Goal: Information Seeking & Learning: Learn about a topic

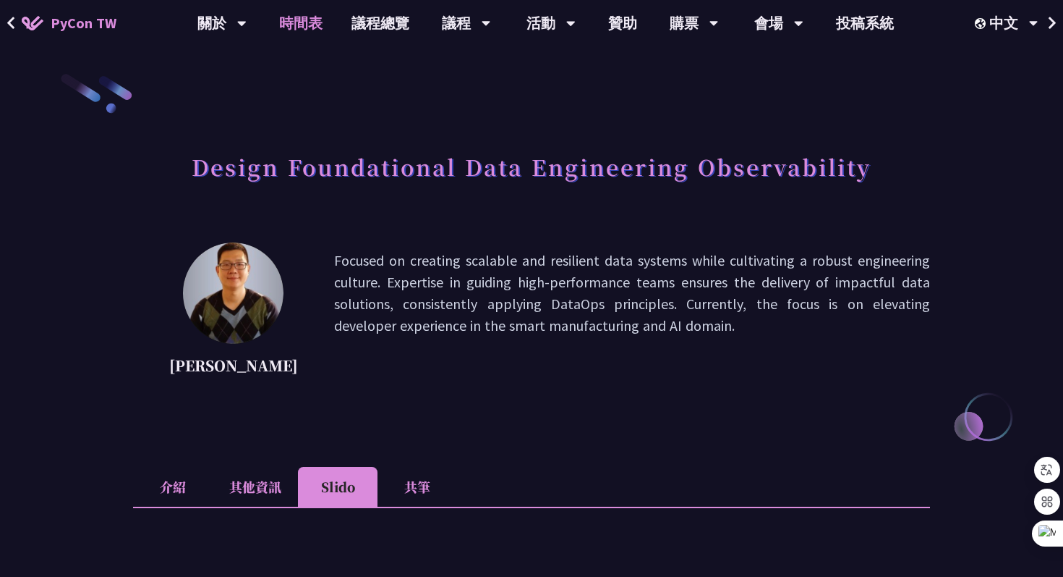
click at [306, 21] on link "時間表" at bounding box center [301, 23] width 72 height 46
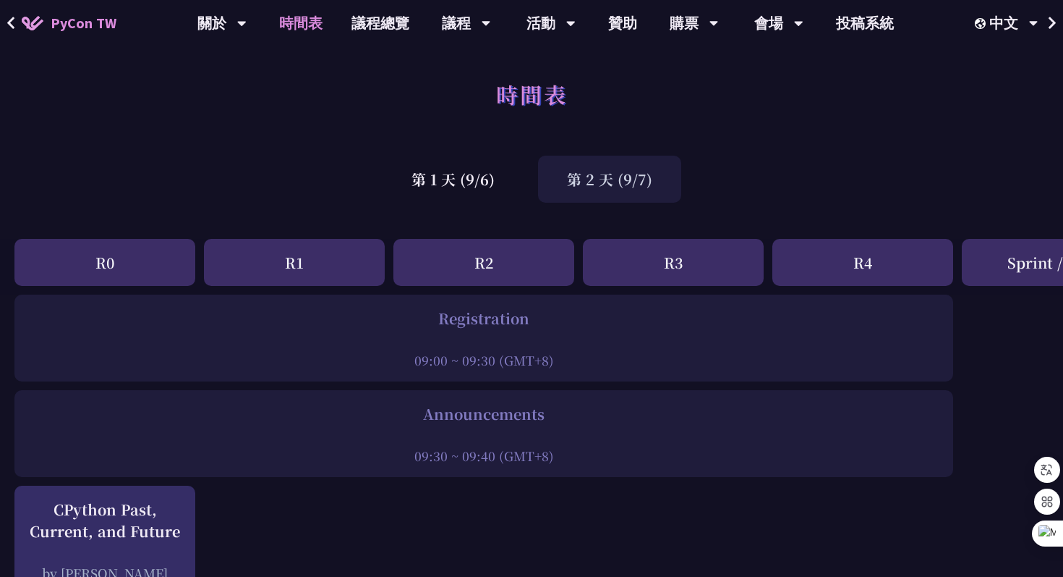
click at [605, 177] on div "第 2 天 (9/7)" at bounding box center [609, 179] width 143 height 47
click at [607, 181] on div "第 2 天 (9/7)" at bounding box center [609, 179] width 143 height 47
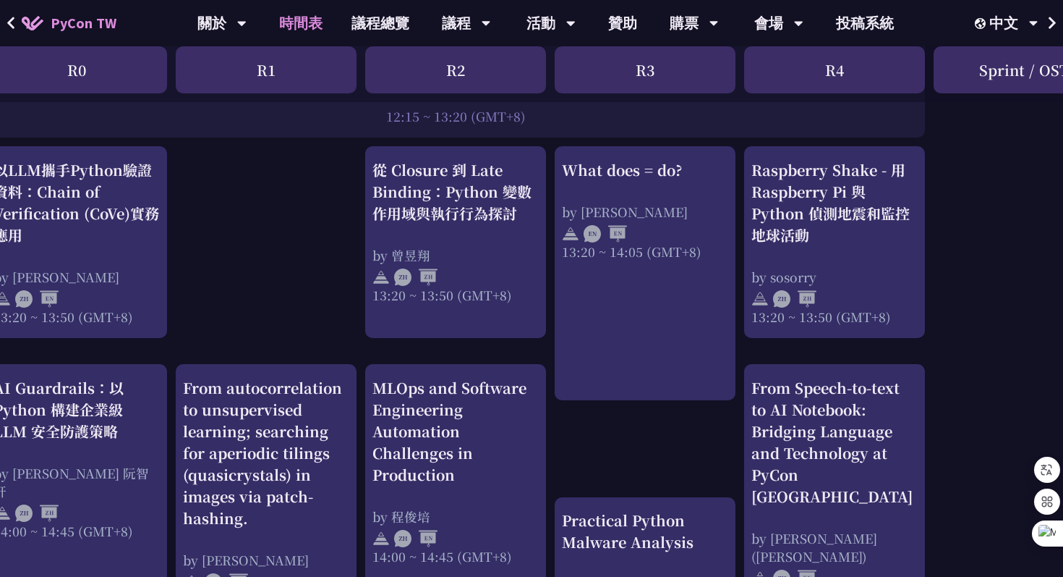
scroll to position [1230, 28]
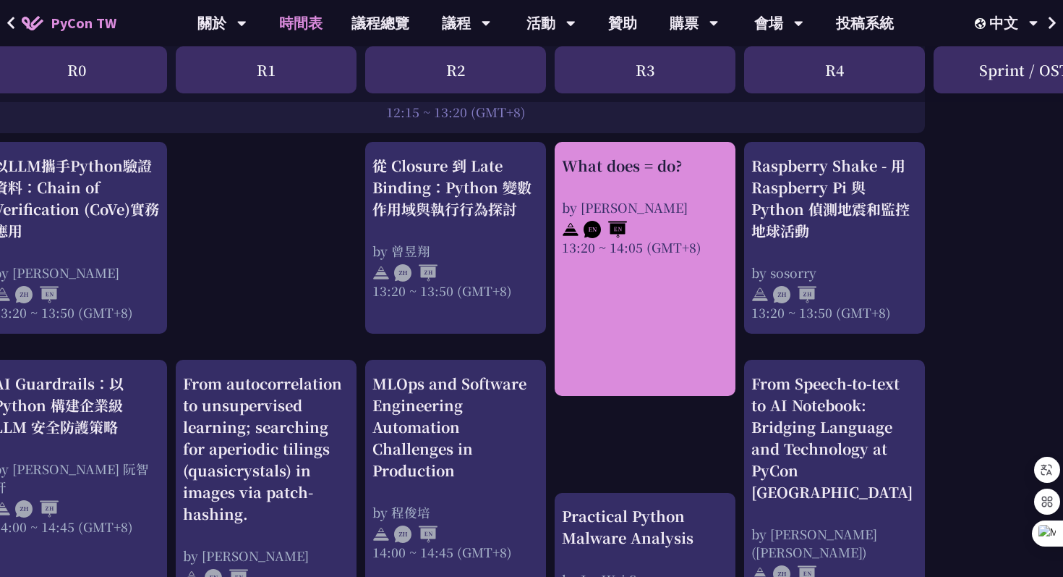
click at [670, 189] on div "What does = do? by [PERSON_NAME] 13:20 ~ 14:05 (GMT+8)" at bounding box center [645, 205] width 166 height 101
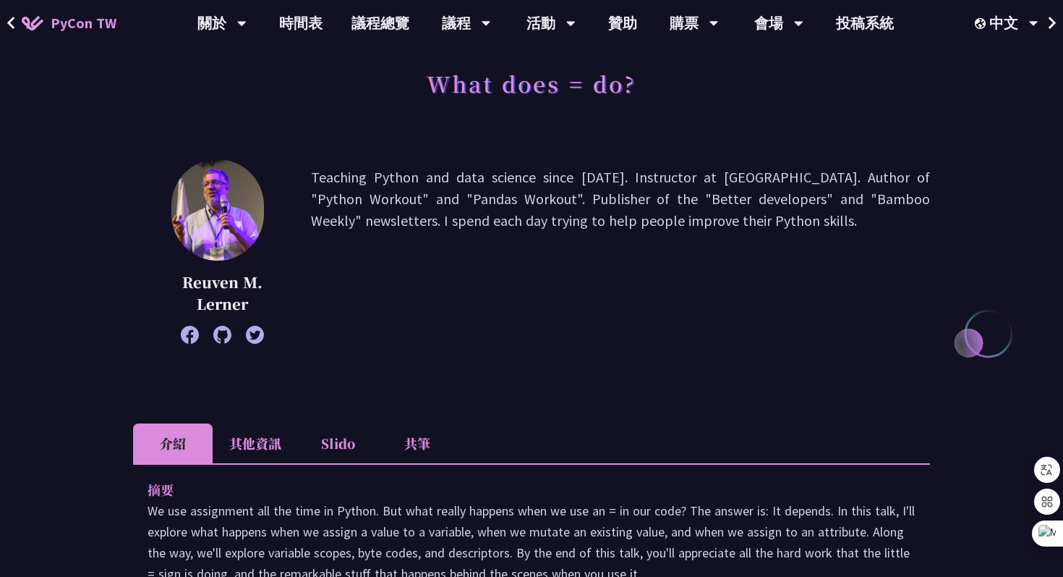
scroll to position [80, 0]
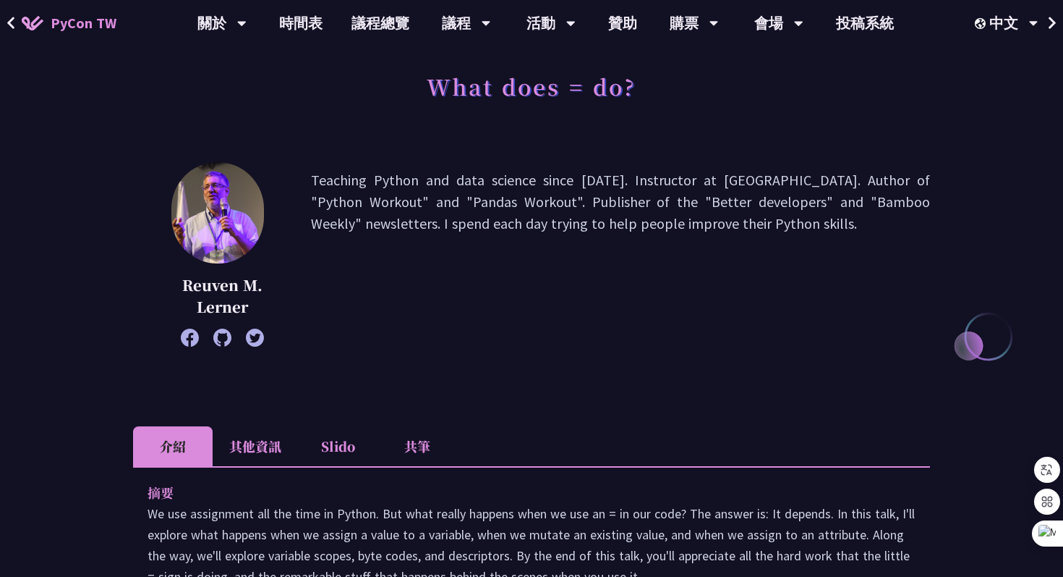
click at [222, 335] on icon at bounding box center [222, 337] width 18 height 18
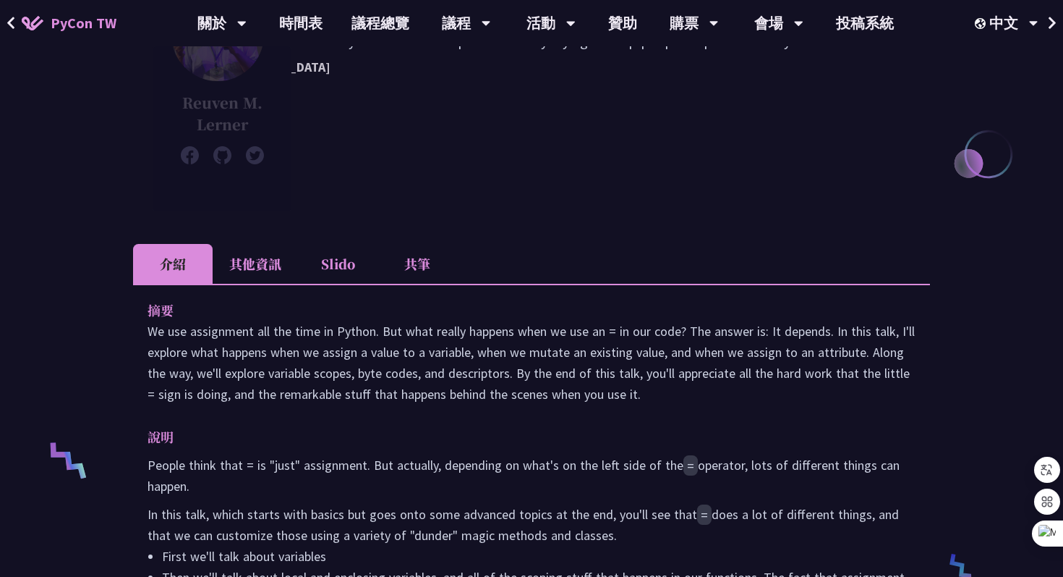
scroll to position [0, 0]
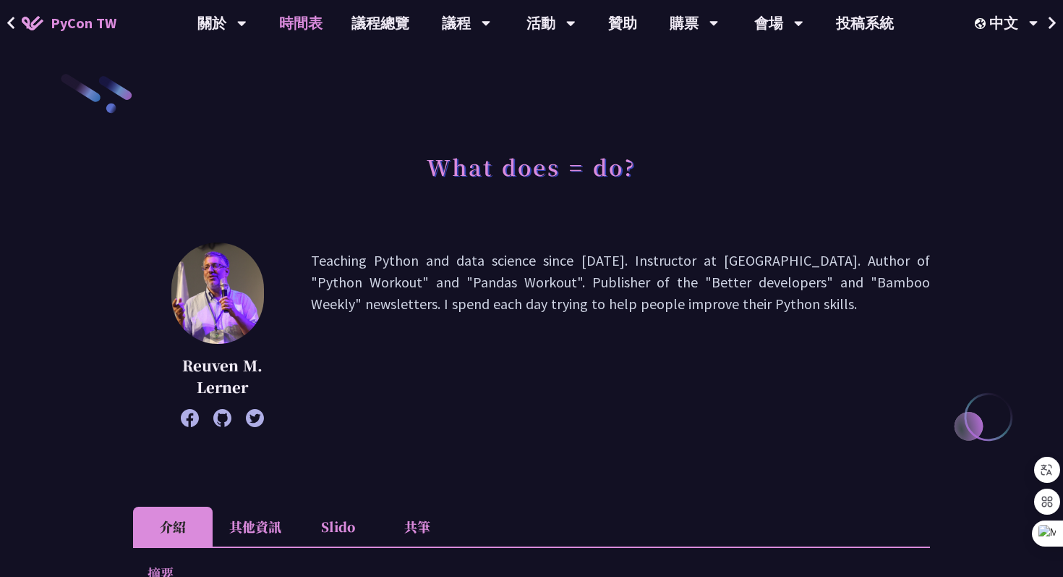
click at [301, 21] on link "時間表" at bounding box center [301, 23] width 72 height 46
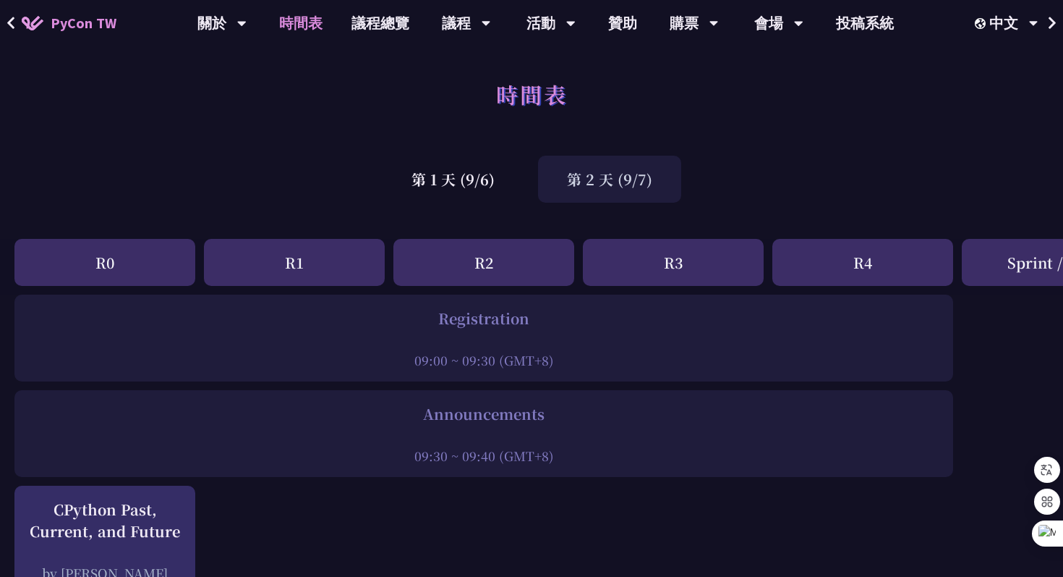
click at [592, 182] on div "第 2 天 (9/7)" at bounding box center [609, 179] width 143 height 47
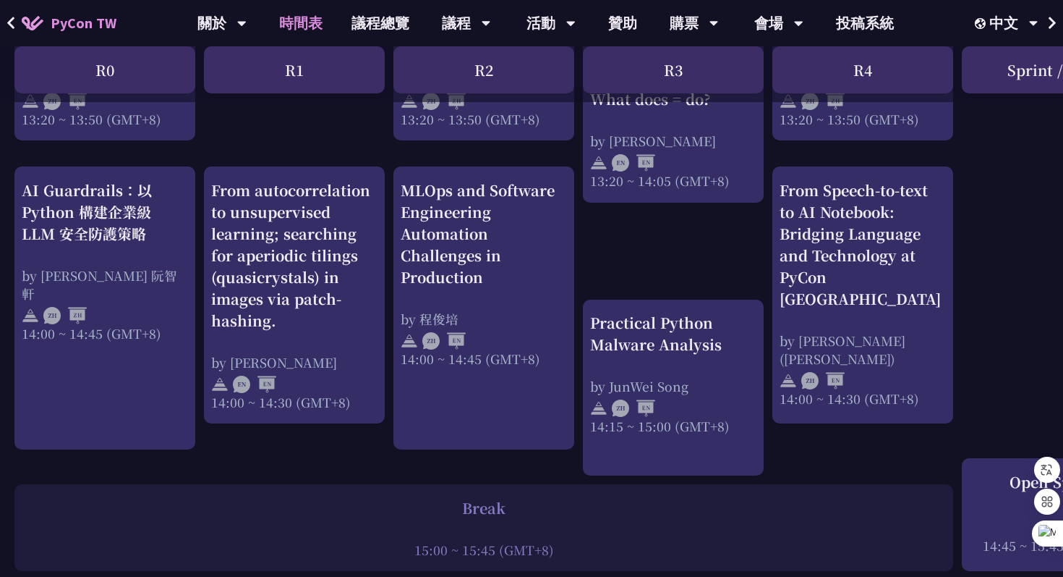
scroll to position [1412, 0]
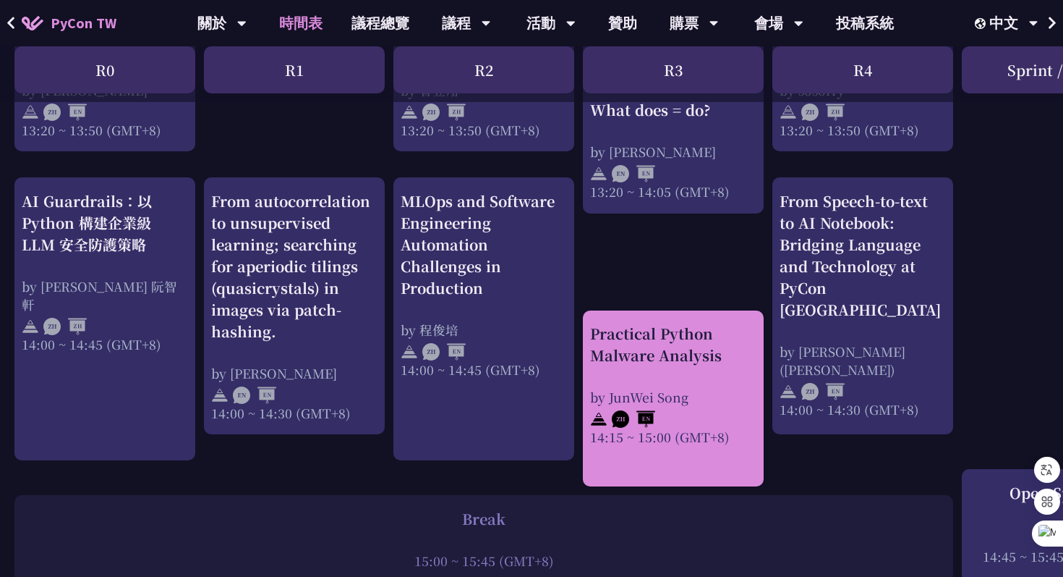
click at [639, 375] on div "Practical Python Malware Analysis by JunWei Song 14:15 ~ 15:00 (GMT+8)" at bounding box center [673, 384] width 166 height 123
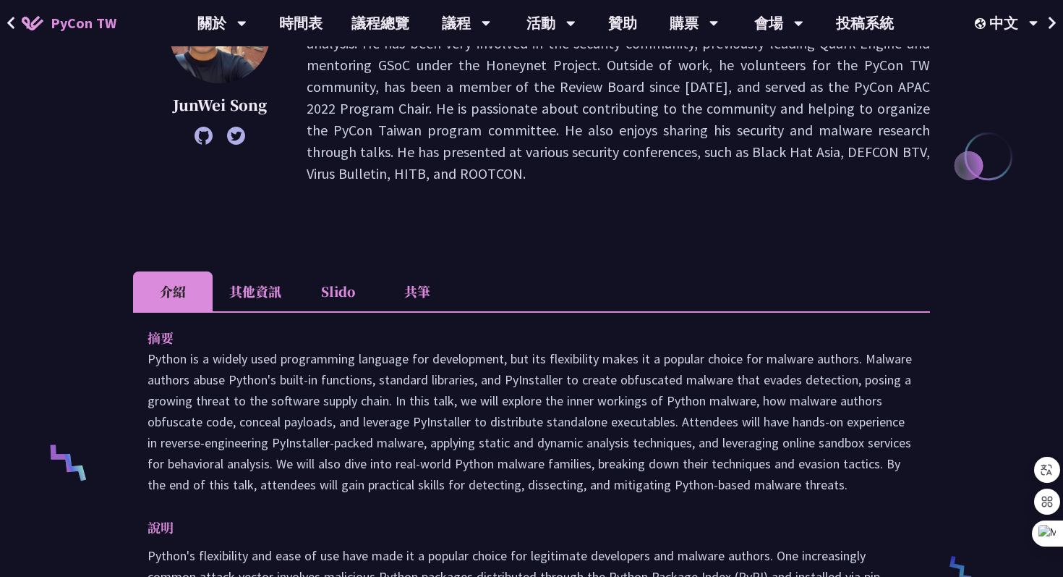
scroll to position [277, 0]
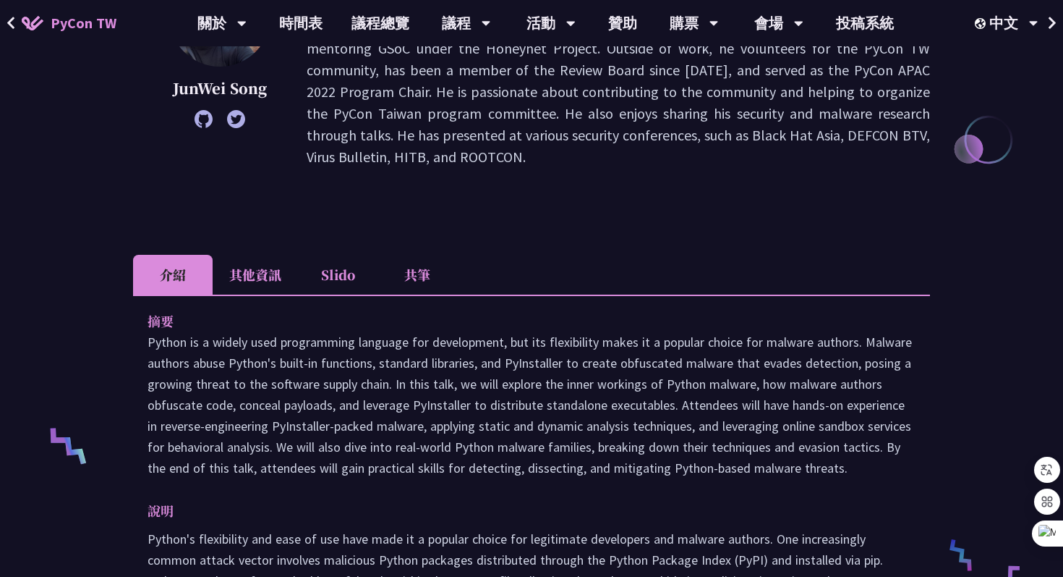
click at [205, 122] on icon at bounding box center [204, 119] width 18 height 18
